Goal: Task Accomplishment & Management: Manage account settings

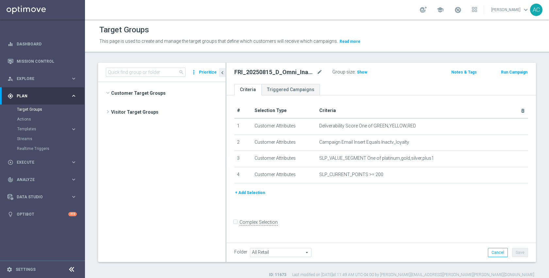
scroll to position [318, 0]
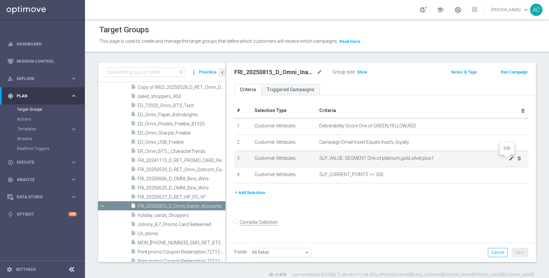
click at [509, 158] on icon "mode_edit" at bounding box center [511, 158] width 5 height 5
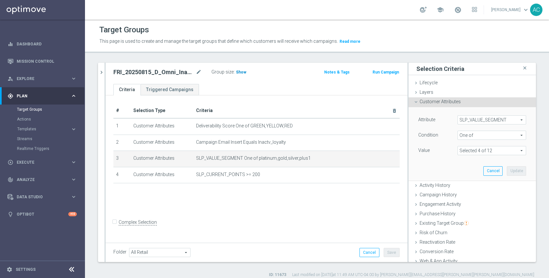
click at [238, 72] on span "Show" at bounding box center [241, 72] width 10 height 5
click at [483, 149] on span at bounding box center [492, 150] width 68 height 8
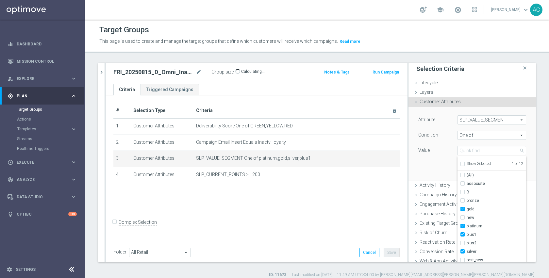
click at [480, 164] on span "Show Selected" at bounding box center [479, 163] width 24 height 5
click at [464, 164] on input "Show Selected" at bounding box center [462, 165] width 4 height 4
checkbox input "true"
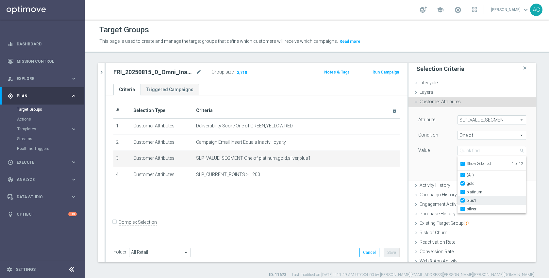
click at [475, 204] on label "plus1" at bounding box center [496, 200] width 59 height 8
click at [467, 203] on input "plus1" at bounding box center [464, 201] width 4 height 4
checkbox input "false"
type input "Selected 3 of 12"
checkbox input "false"
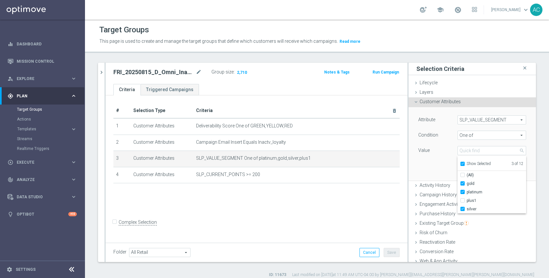
click at [428, 175] on div "Attribute SLP_VALUE_SEGMENT SLP_VALUE_SEGMENT arrow_drop_down search Condition …" at bounding box center [472, 143] width 118 height 73
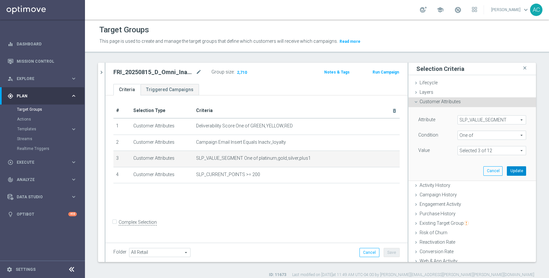
click at [507, 169] on button "Update" at bounding box center [516, 170] width 19 height 9
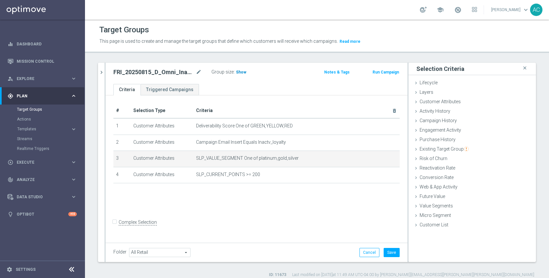
click at [236, 73] on span "Show" at bounding box center [241, 72] width 10 height 5
click at [269, 79] on div "FRI_20250815_D_Omni_Inactv_Accounts mode_edit Group size : Show Calculating… No…" at bounding box center [257, 73] width 302 height 21
